Goal: Information Seeking & Learning: Find specific page/section

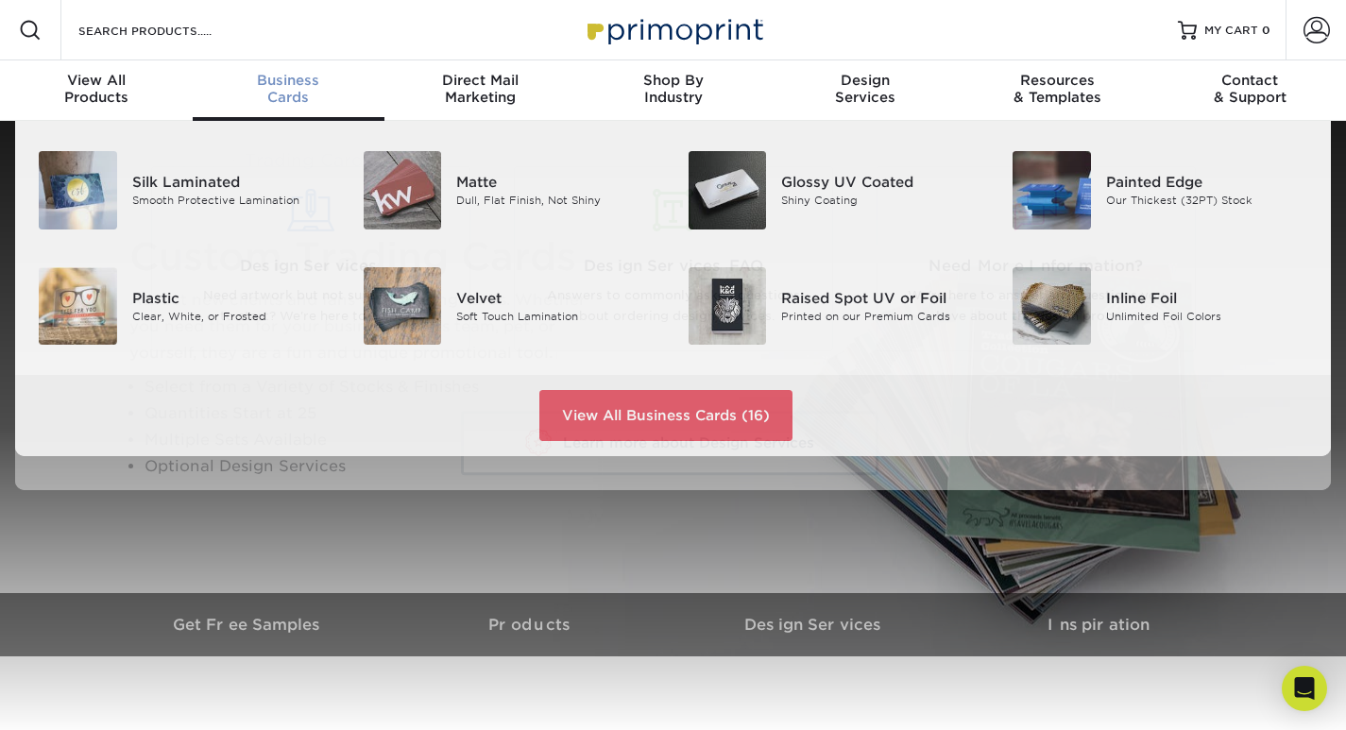
click at [313, 101] on div "Business Cards" at bounding box center [289, 89] width 193 height 34
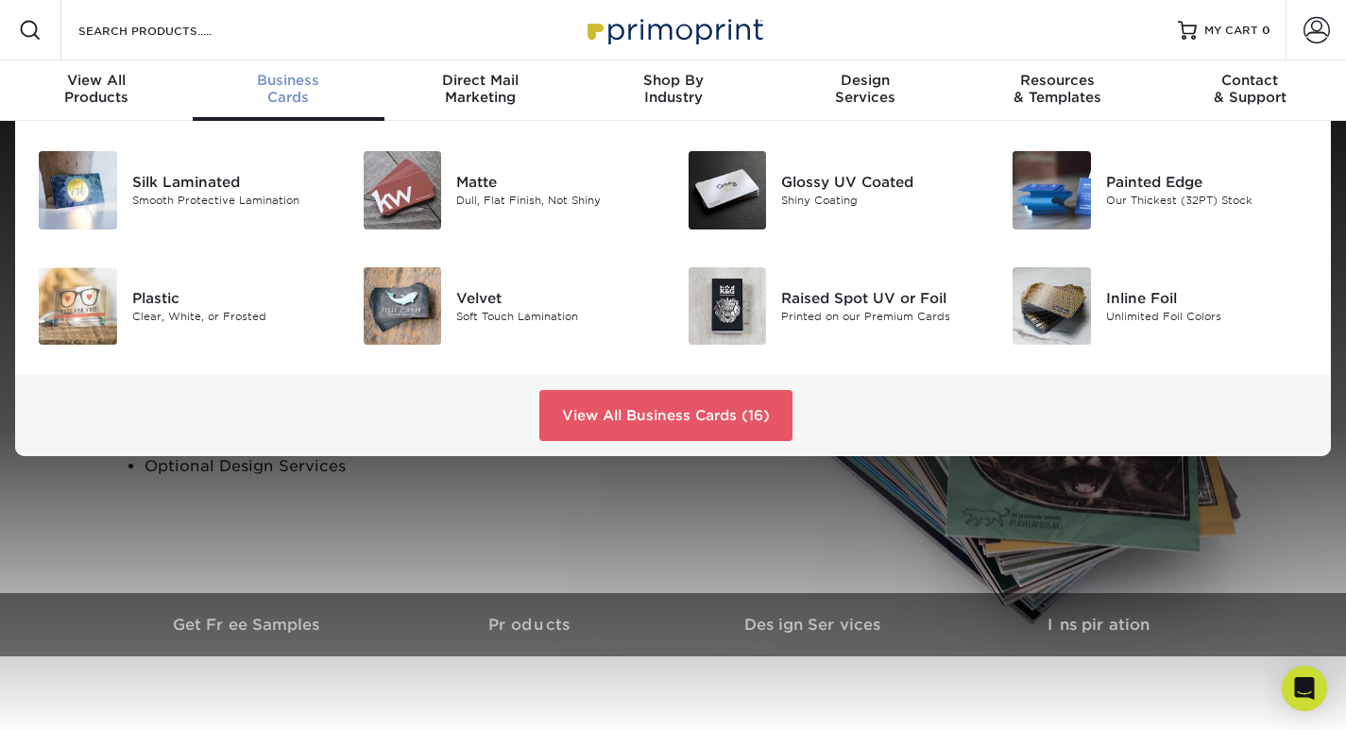
click at [313, 101] on div "Business Cards" at bounding box center [289, 89] width 193 height 34
click at [592, 429] on link "View All Business Cards (16)" at bounding box center [665, 415] width 253 height 51
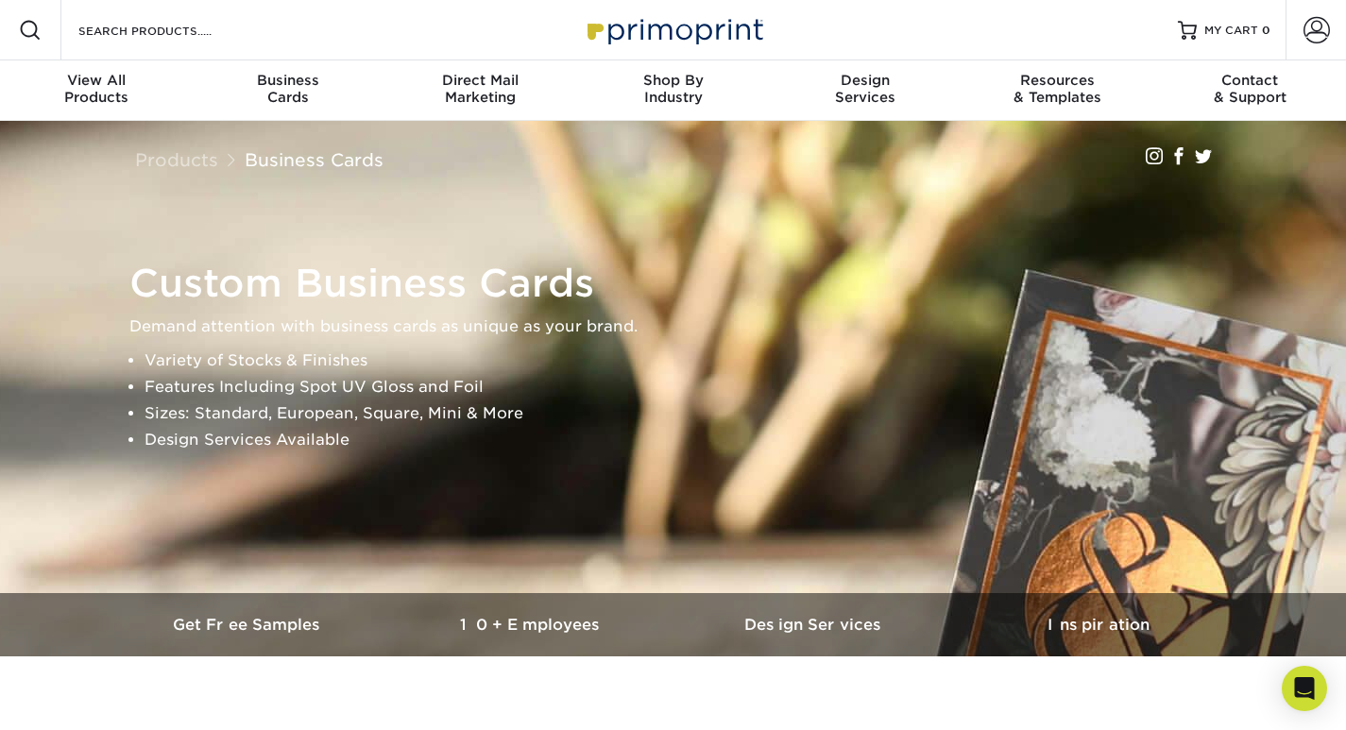
click at [8, 21] on div at bounding box center [30, 30] width 60 height 60
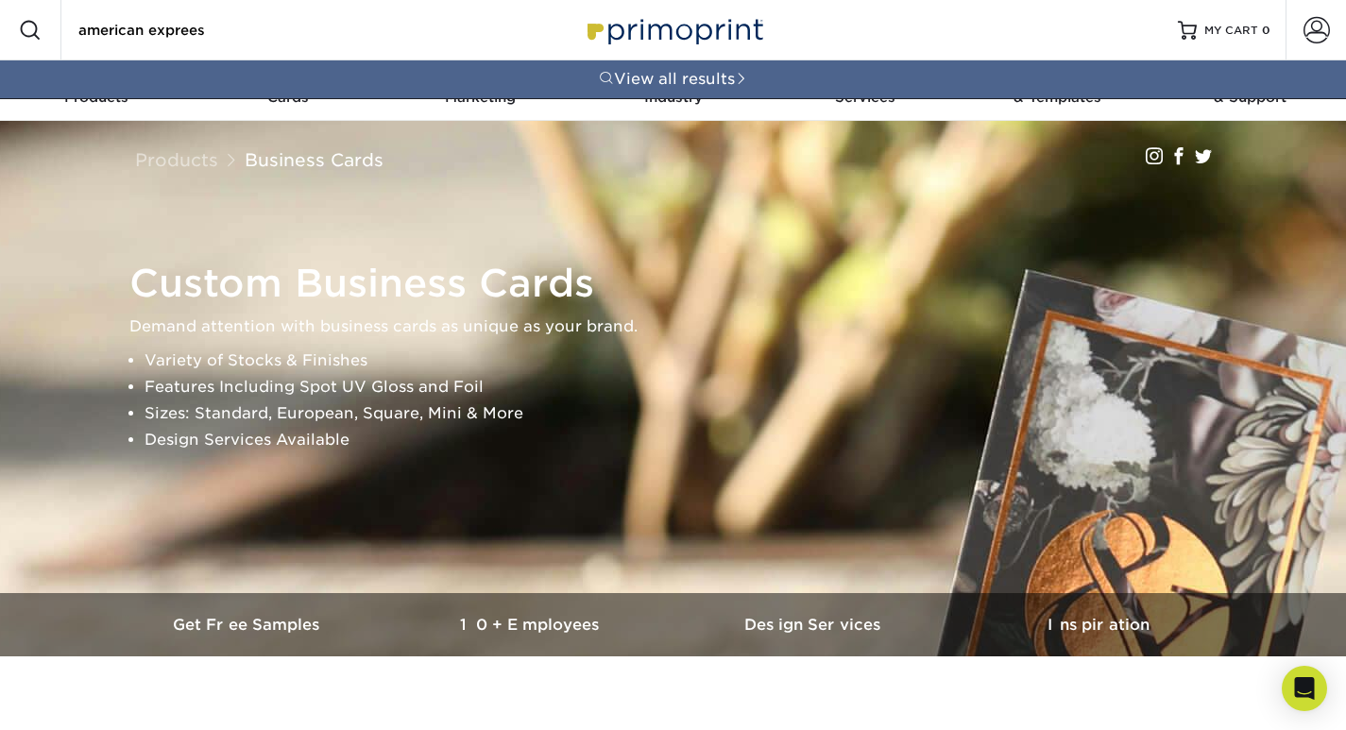
type input "american exprees"
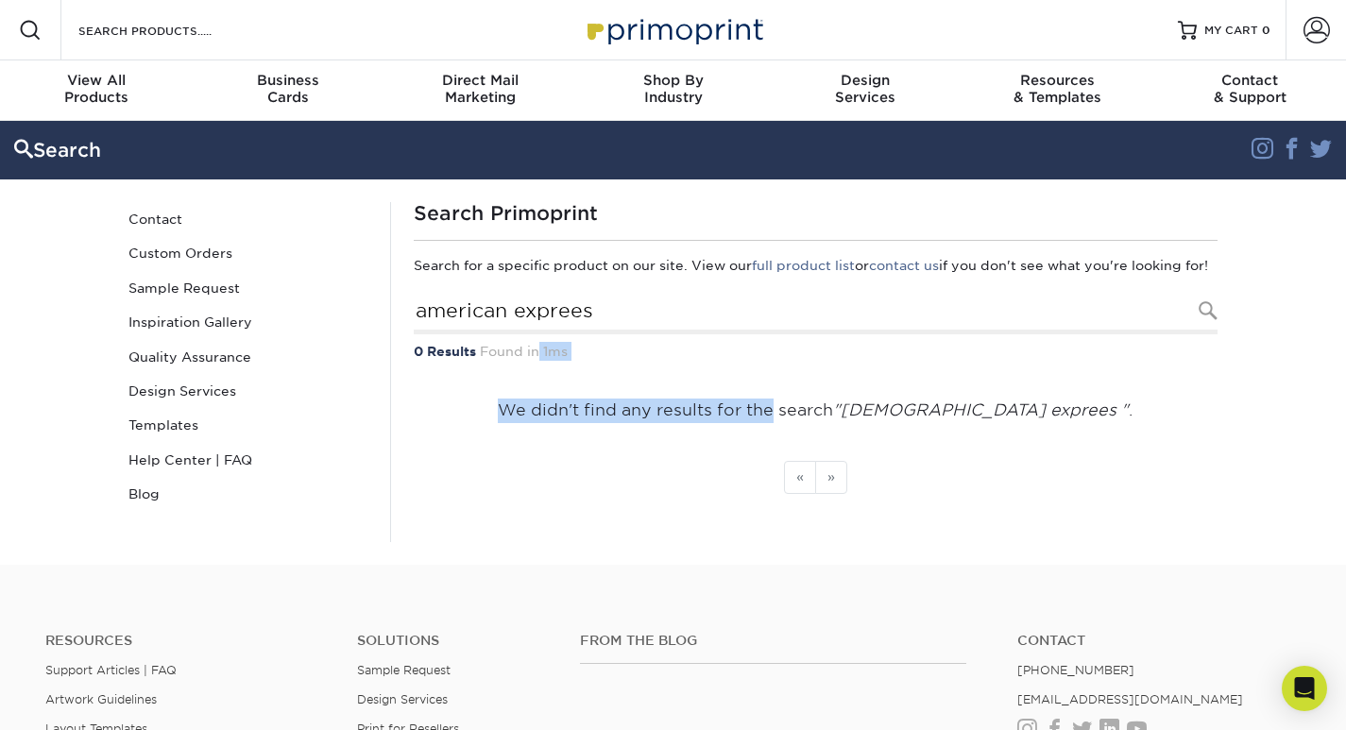
drag, startPoint x: 536, startPoint y: 376, endPoint x: 572, endPoint y: 395, distance: 40.5
click at [572, 395] on div "Search Primoprint Search for a specific product on our site. View our full prod…" at bounding box center [815, 372] width 850 height 340
click at [589, 368] on div "0 Results Found in 1ms" at bounding box center [816, 351] width 804 height 34
click at [807, 494] on li "« Previous" at bounding box center [800, 477] width 32 height 33
click at [832, 494] on li "» Next" at bounding box center [831, 477] width 31 height 33
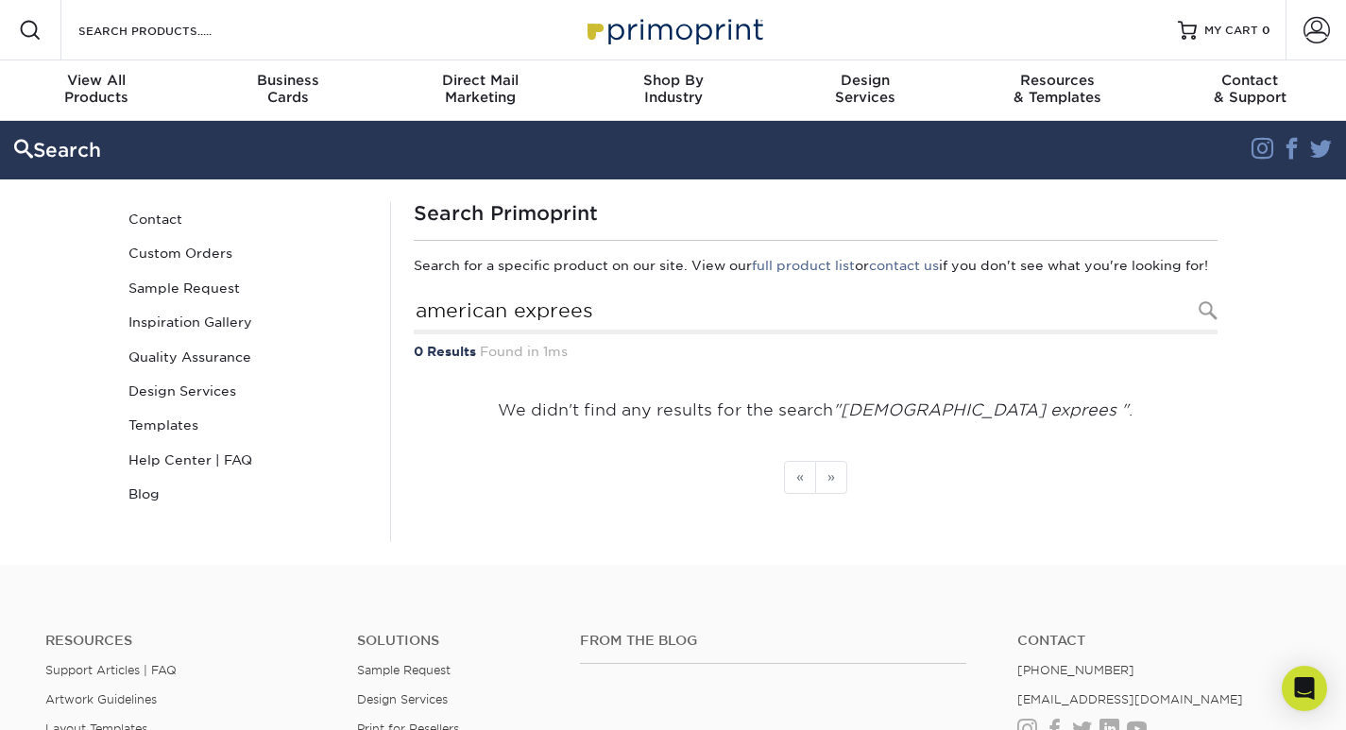
click at [832, 494] on li "» Next" at bounding box center [831, 477] width 31 height 33
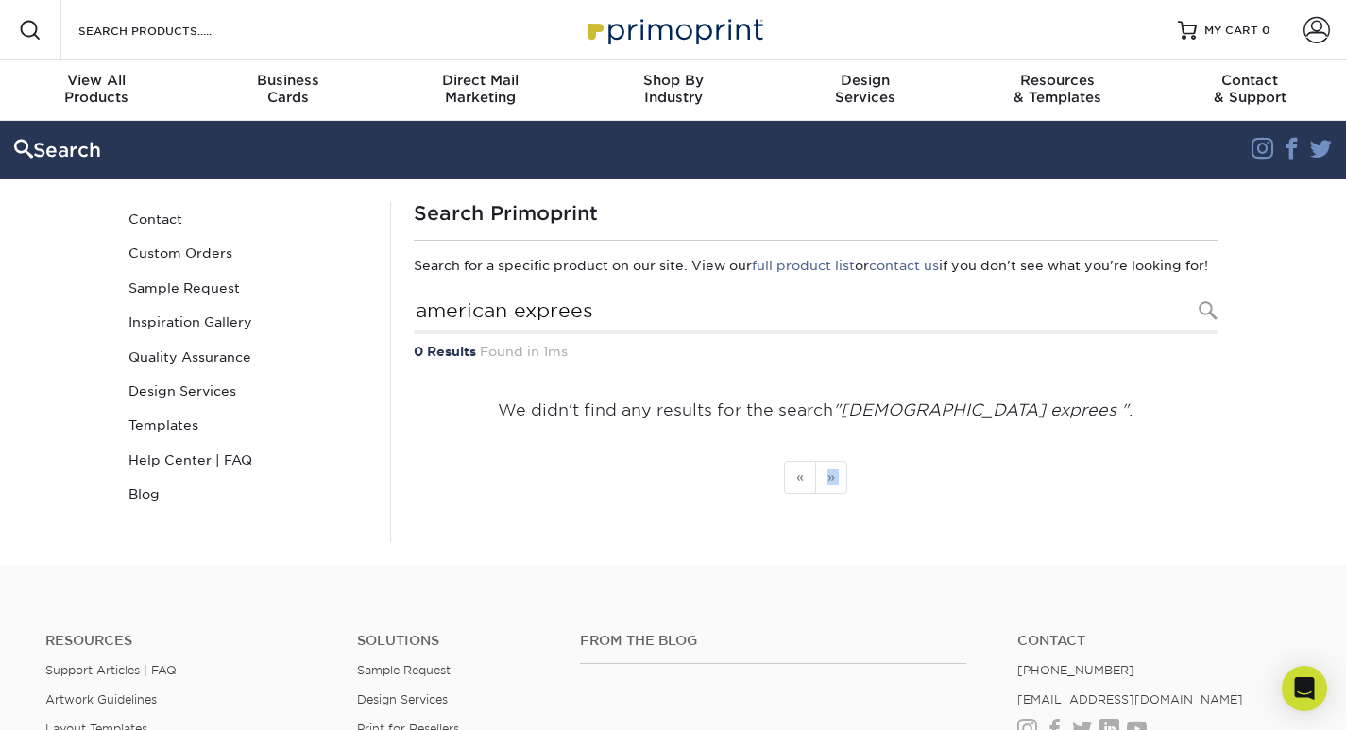
click at [939, 494] on div "« Previous » Next" at bounding box center [816, 477] width 804 height 33
click at [11, 23] on div at bounding box center [30, 30] width 60 height 60
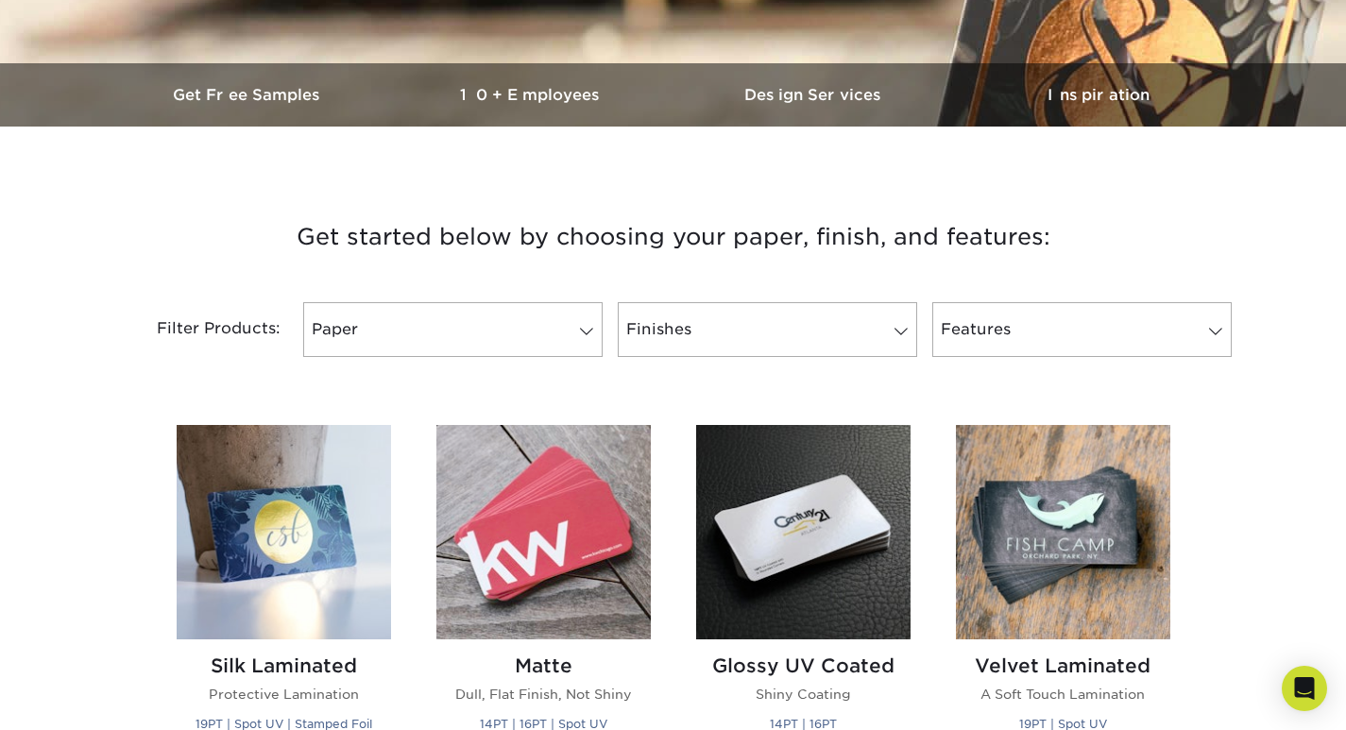
scroll to position [567, 0]
